Goal: Task Accomplishment & Management: Complete application form

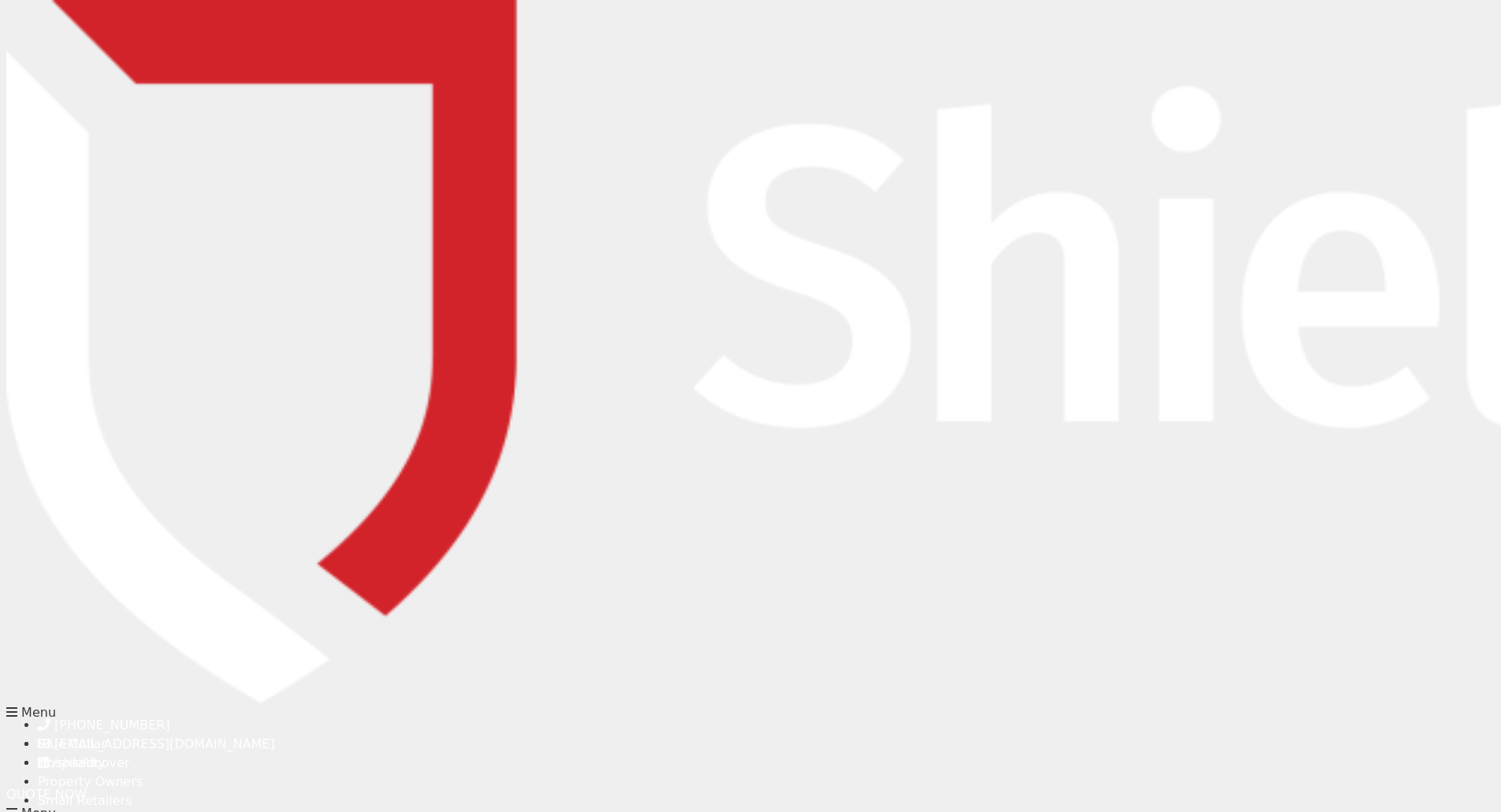
scroll to position [155, 0]
click at [87, 786] on span "QUOTE NOW" at bounding box center [46, 793] width 80 height 15
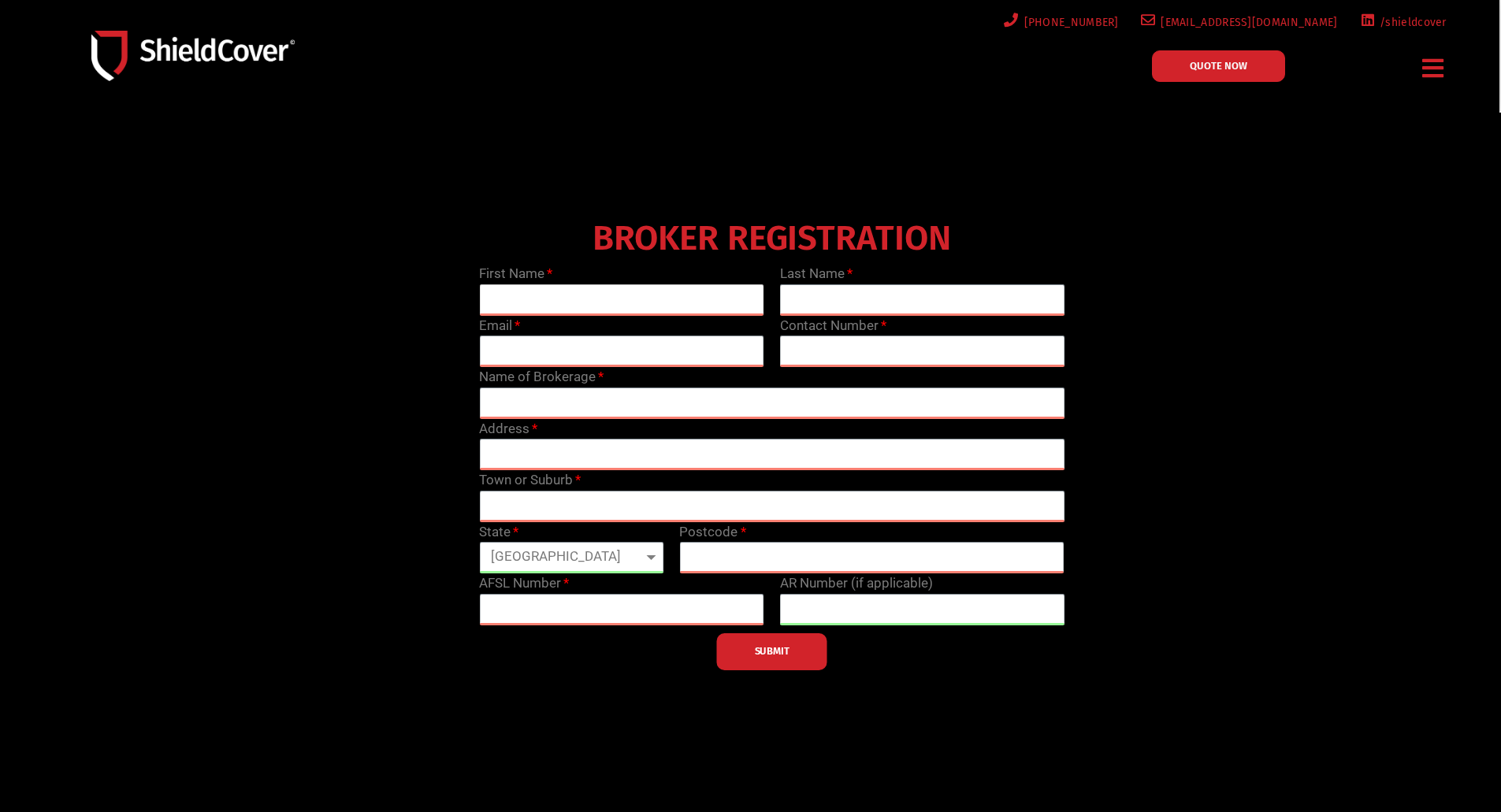
click at [535, 293] on input "text" at bounding box center [621, 300] width 286 height 32
type input "[PERSON_NAME]"
type input "[EMAIL_ADDRESS][DOMAIN_NAME]"
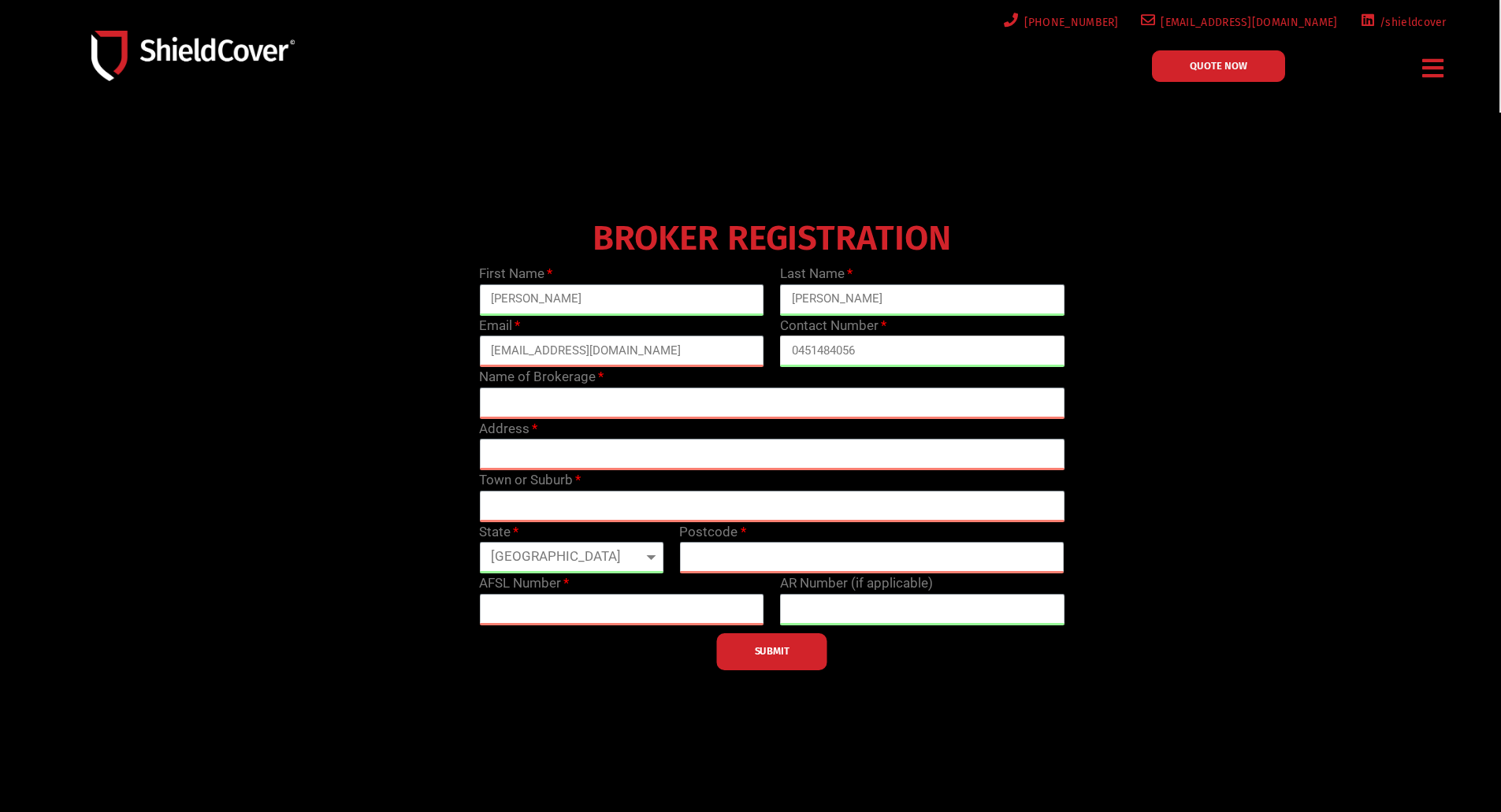
type input "0451484056"
type input "Grid Insurance Pty Ltd"
click at [532, 443] on input "text" at bounding box center [772, 454] width 585 height 32
paste input "[STREET_ADDRESS][PERSON_NAME]"
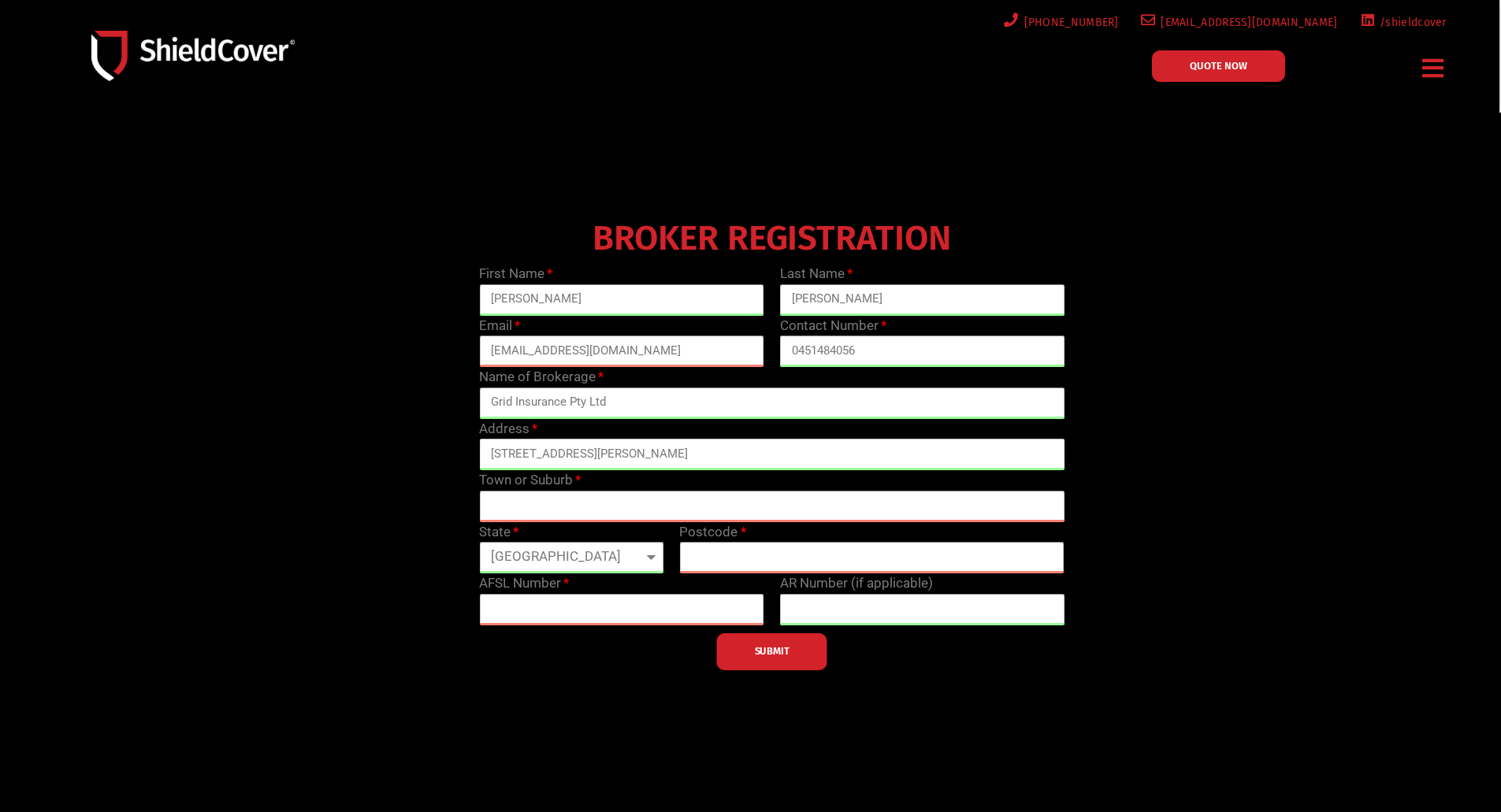
type input "[STREET_ADDRESS][PERSON_NAME]"
click at [590, 507] on input "text" at bounding box center [772, 506] width 585 height 32
type input "Camberwell"
click at [581, 556] on select "[GEOGRAPHIC_DATA] [GEOGRAPHIC_DATA] [GEOGRAPHIC_DATA] [GEOGRAPHIC_DATA] [GEOGRA…" at bounding box center [571, 558] width 185 height 32
select select "VIC"
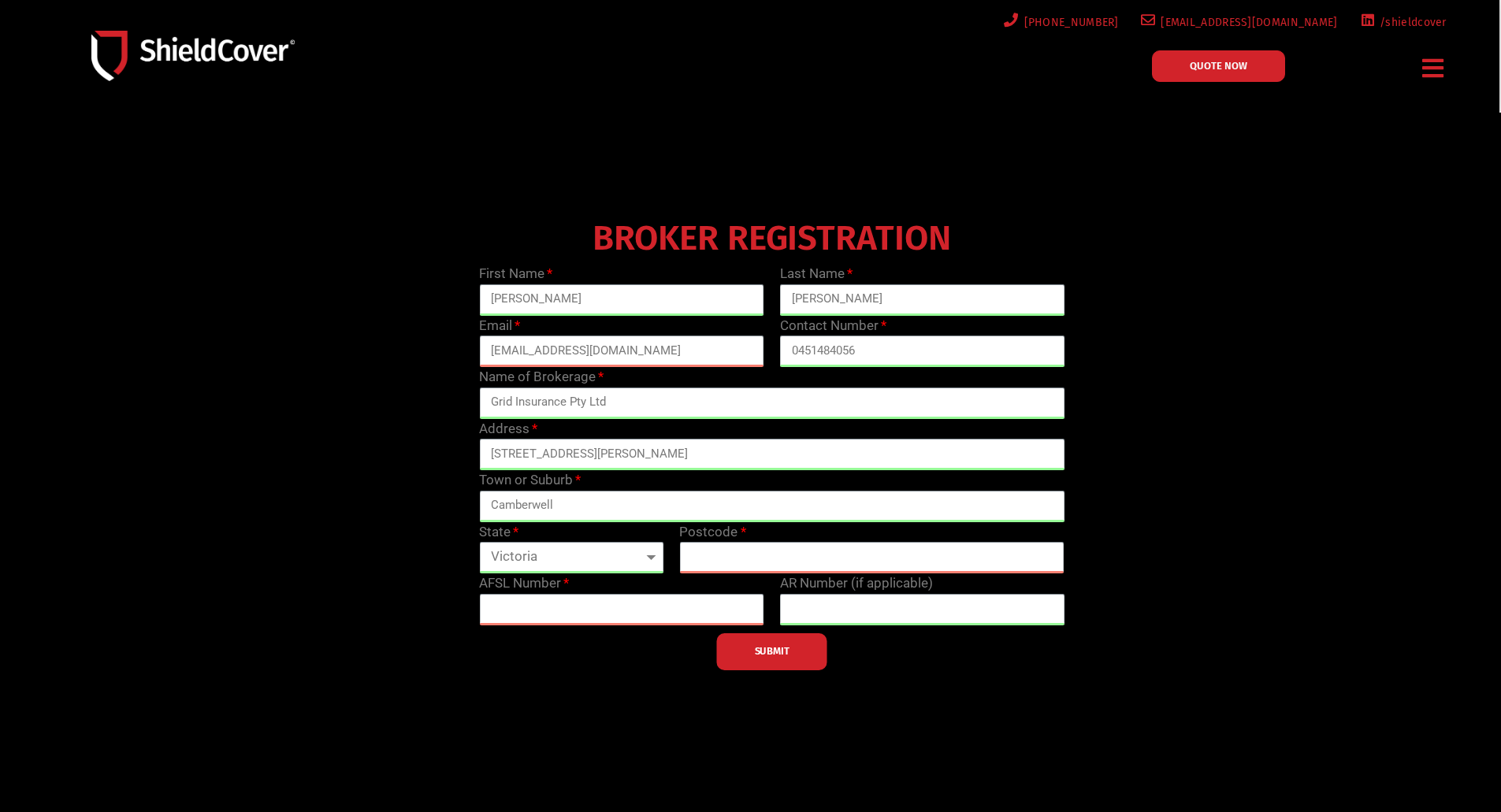
click at [479, 542] on select "[GEOGRAPHIC_DATA] [GEOGRAPHIC_DATA] [GEOGRAPHIC_DATA] [GEOGRAPHIC_DATA] [GEOGRA…" at bounding box center [571, 558] width 185 height 32
click at [728, 563] on input "text" at bounding box center [872, 558] width 385 height 32
type input "3124"
drag, startPoint x: 699, startPoint y: 452, endPoint x: 569, endPoint y: 453, distance: 130.0
click at [569, 453] on input "[STREET_ADDRESS][PERSON_NAME]" at bounding box center [772, 454] width 585 height 32
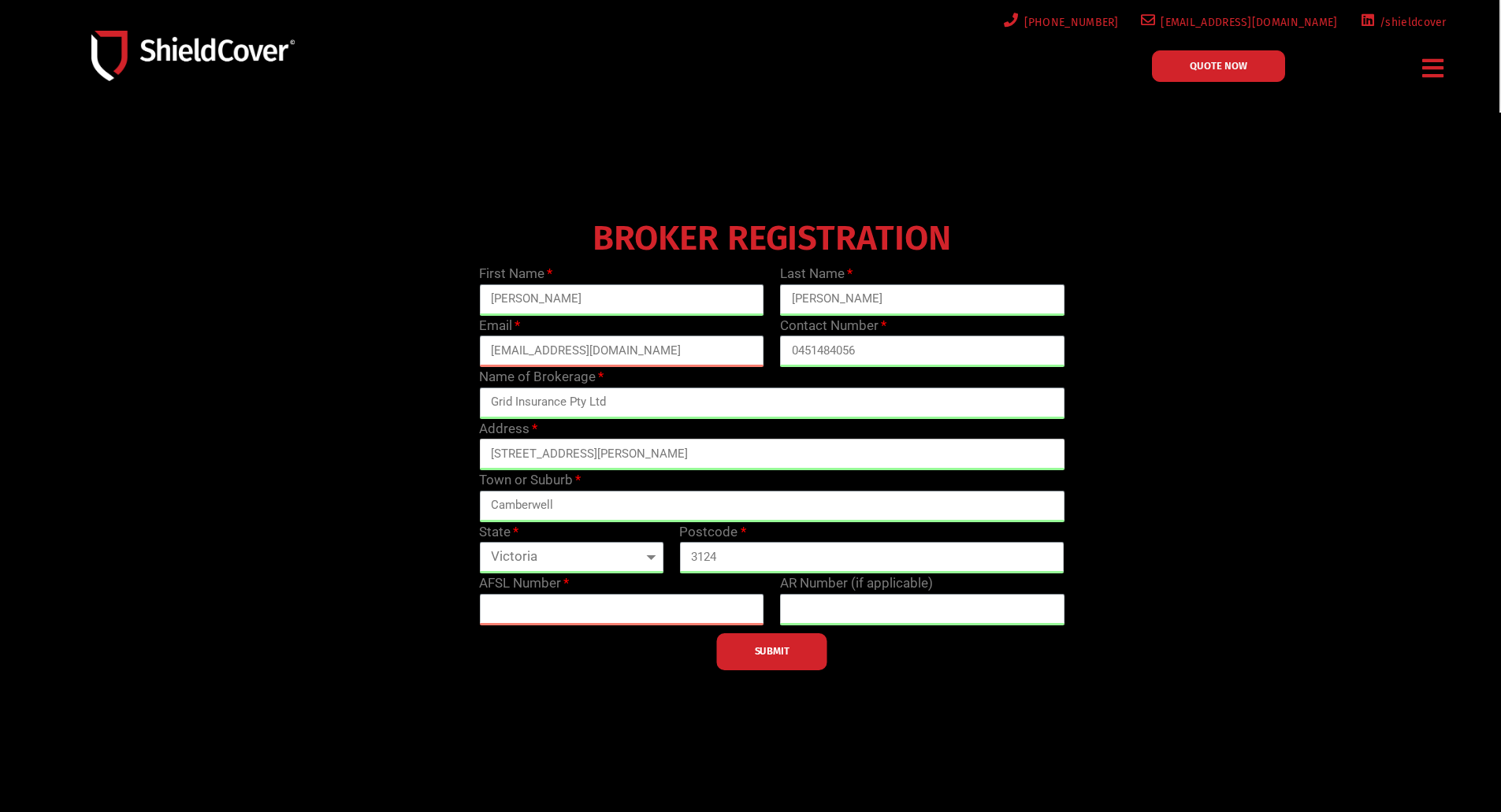
type input "[STREET_ADDRESS][PERSON_NAME]"
click at [388, 527] on div "BROKER REGISTRATION First Name [PERSON_NAME] Last Name [PERSON_NAME] Email [EMA…" at bounding box center [772, 442] width 1202 height 457
click at [534, 610] on input "text" at bounding box center [621, 610] width 286 height 32
click at [539, 611] on input "text" at bounding box center [621, 610] width 286 height 32
paste input "240549"
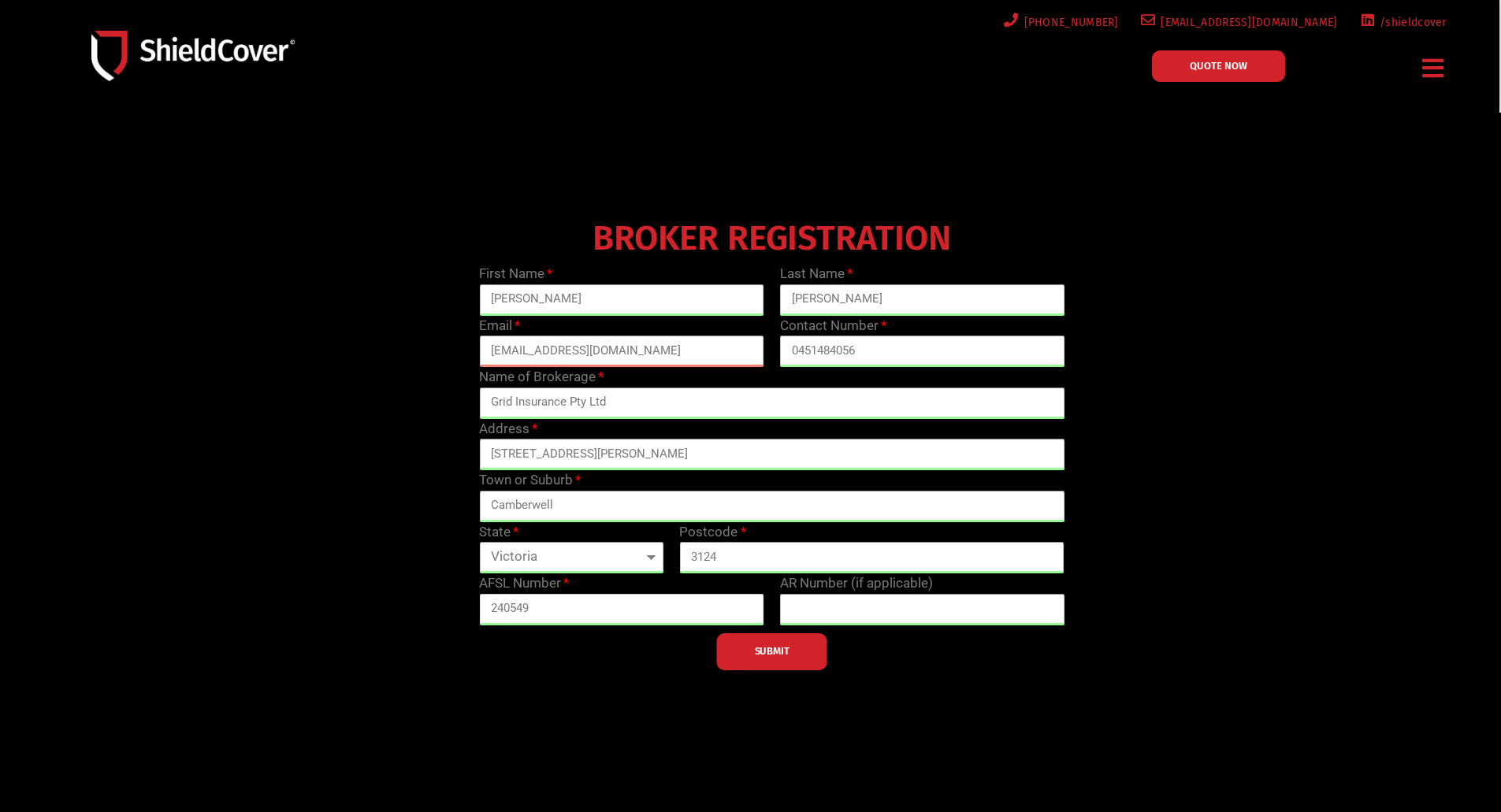
type input "240549"
click at [543, 649] on div "SUBMIT" at bounding box center [772, 648] width 601 height 45
click at [840, 611] on input "text" at bounding box center [922, 610] width 286 height 32
paste input "1314504"
type input "1314504"
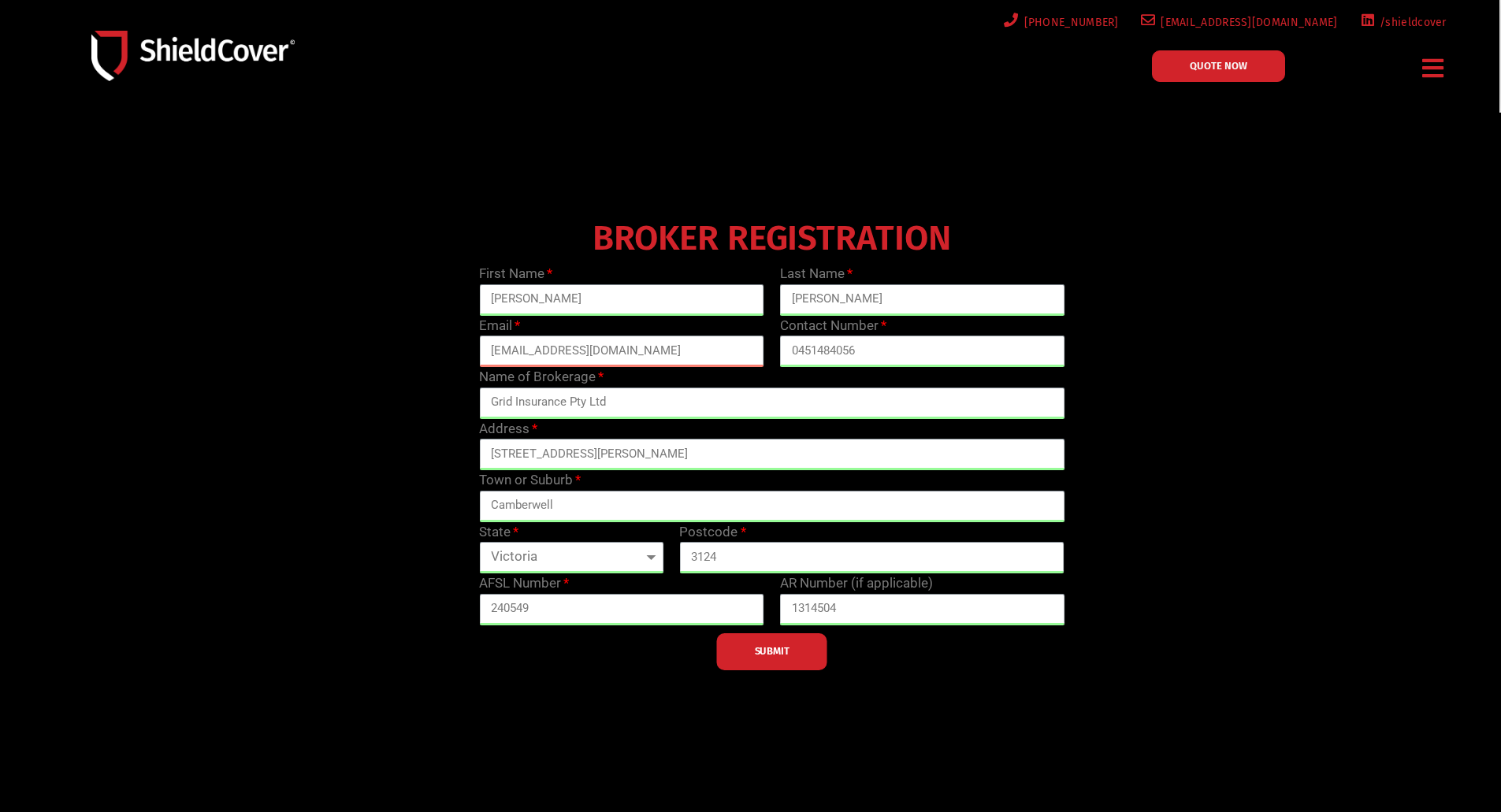
click at [722, 711] on div at bounding box center [750, 451] width 1501 height 678
click at [772, 653] on span "SUBMIT" at bounding box center [772, 651] width 34 height 4
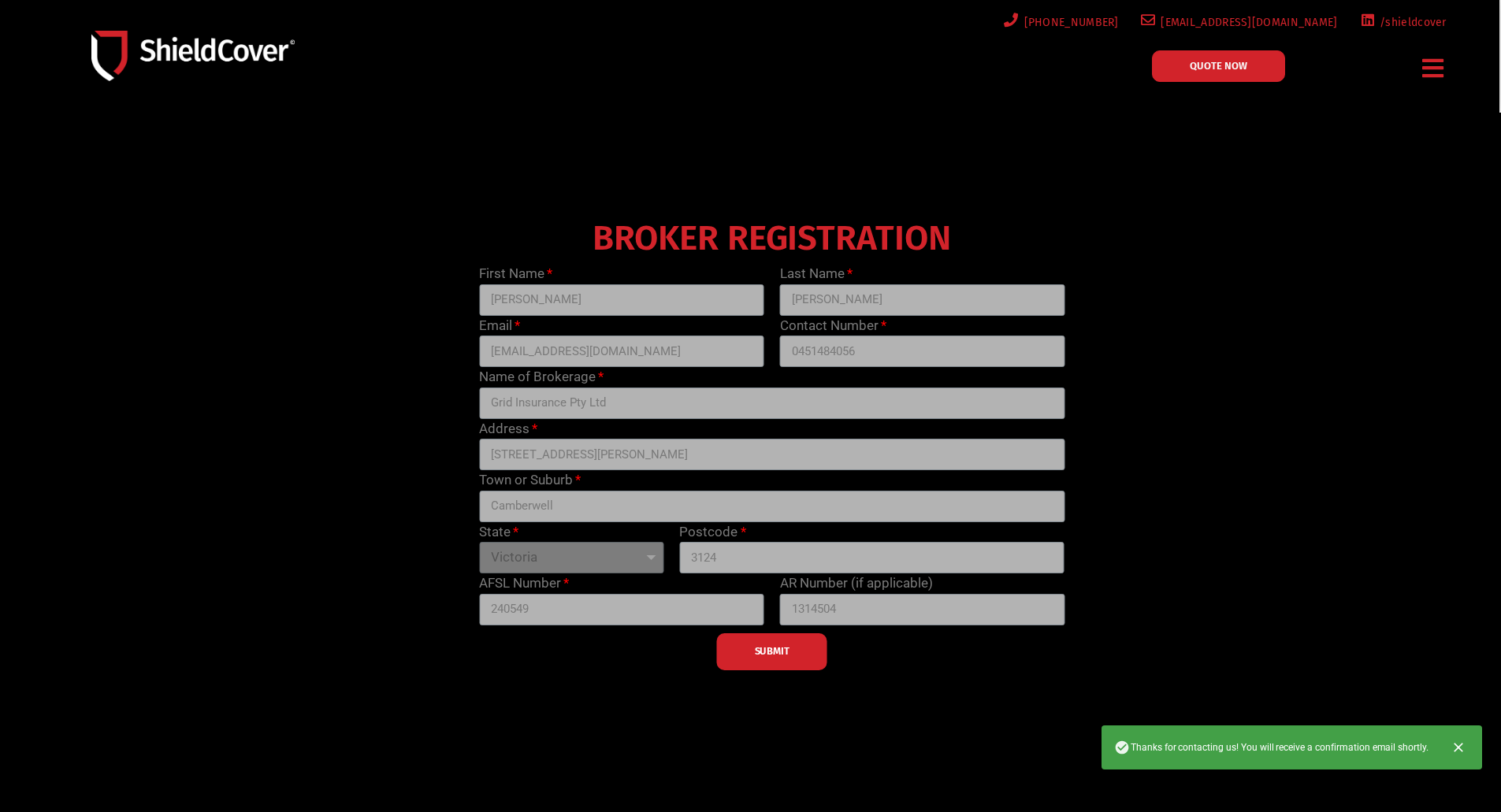
click at [1463, 747] on icon "Close" at bounding box center [1459, 747] width 16 height 16
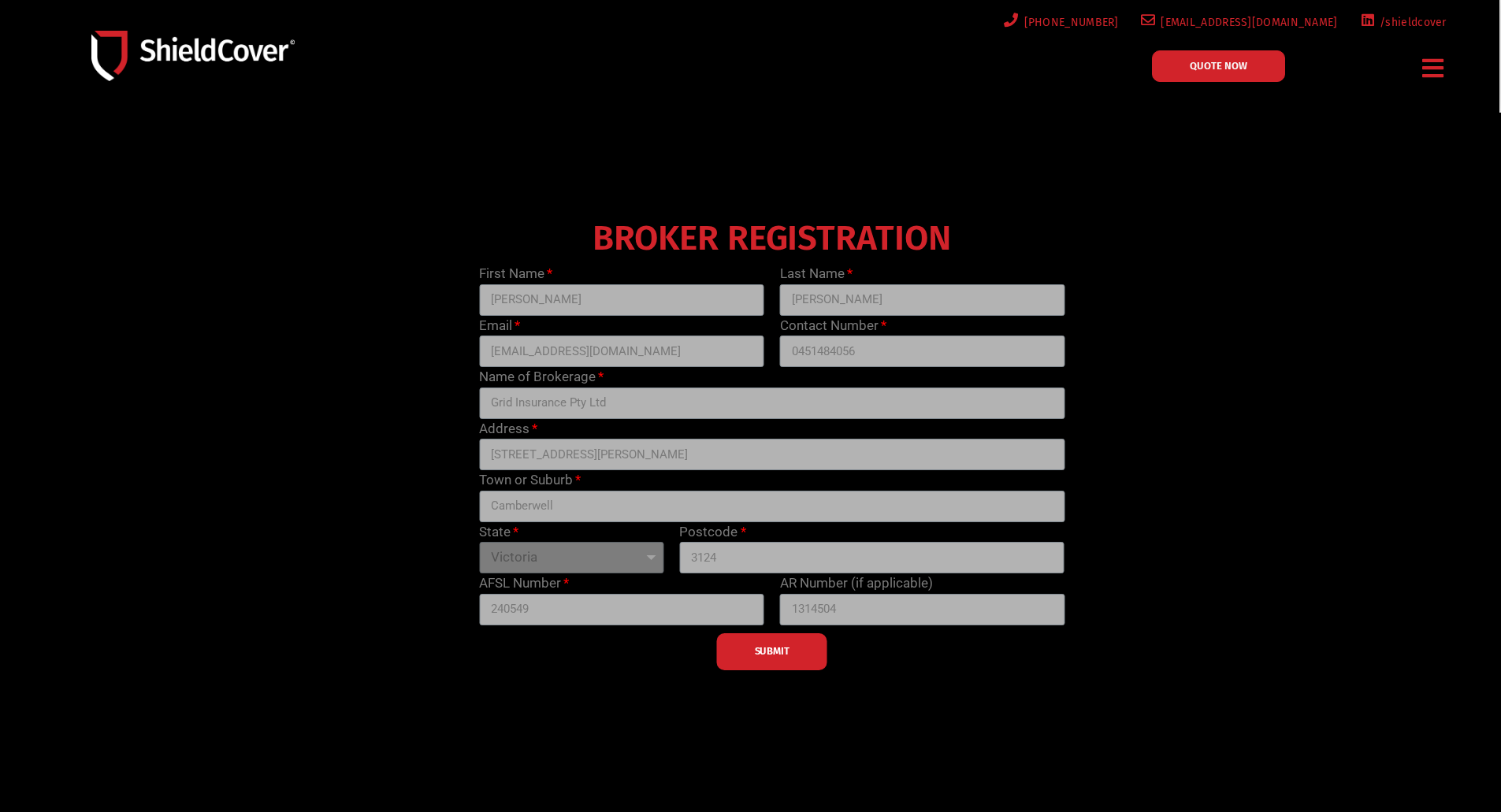
click at [1238, 464] on div "BROKER REGISTRATION First Name [PERSON_NAME] Last Name [PERSON_NAME] Email [EMA…" at bounding box center [772, 442] width 1202 height 457
click at [199, 59] on img at bounding box center [193, 56] width 203 height 49
